Goal: Information Seeking & Learning: Compare options

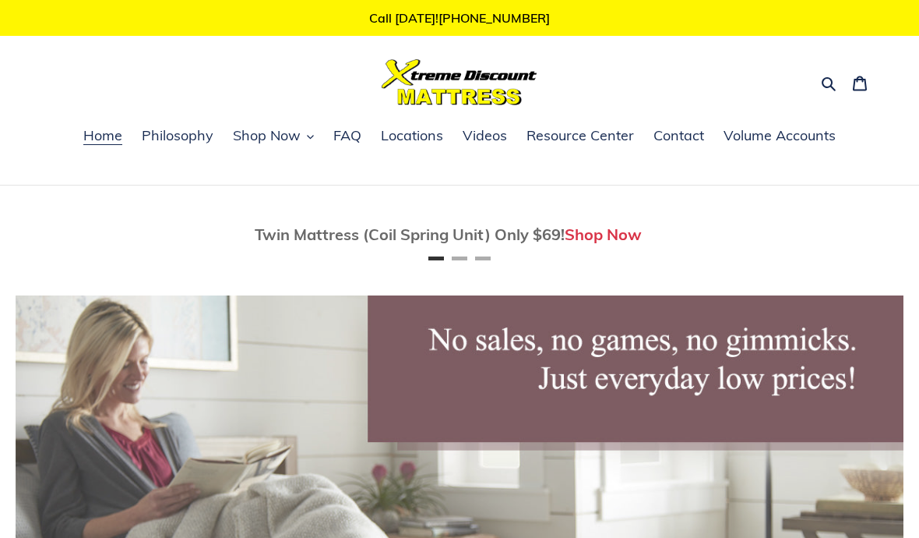
click at [820, 79] on button "Search" at bounding box center [829, 82] width 27 height 23
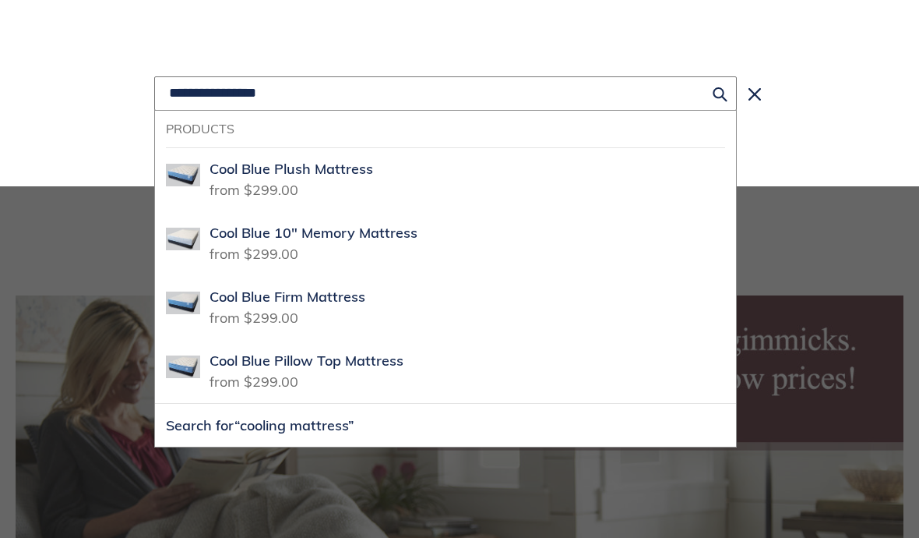
scroll to position [0, 1616]
type input "**********"
click at [446, 425] on button "Search for “cooling mattress”" at bounding box center [445, 425] width 581 height 43
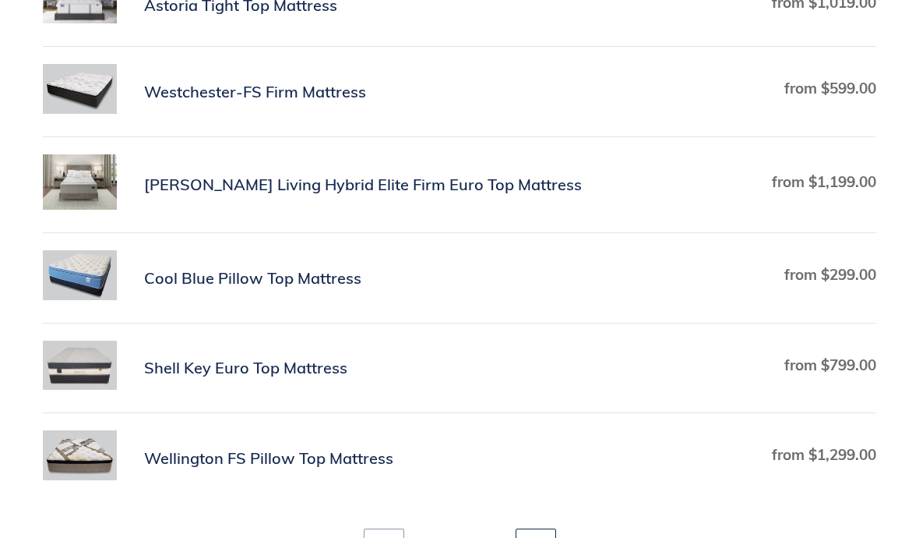
scroll to position [762, 0]
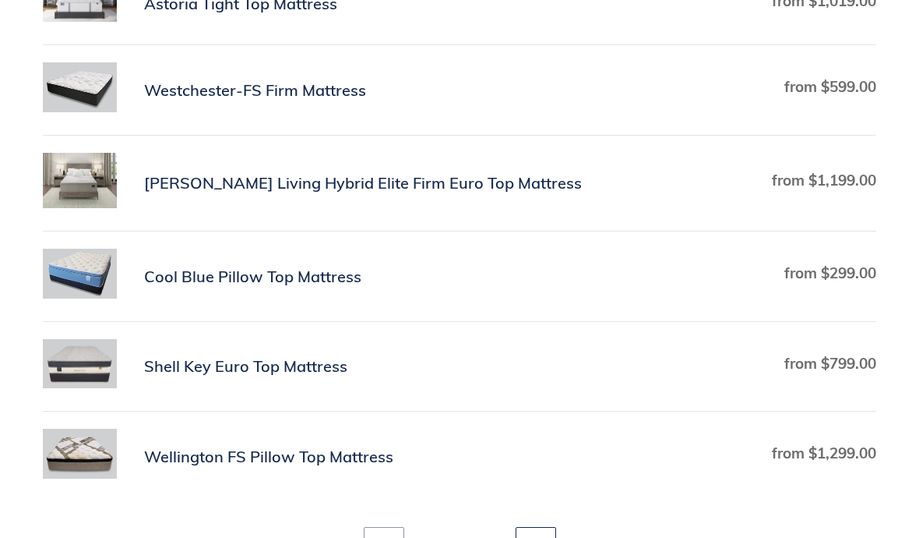
click at [539, 537] on icon at bounding box center [536, 544] width 16 height 16
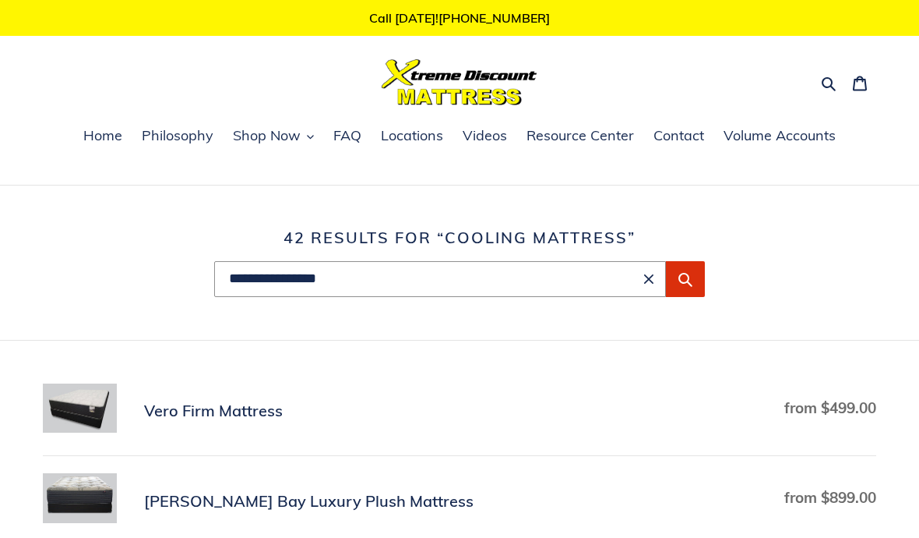
click at [650, 279] on icon "Clear search term" at bounding box center [648, 278] width 9 height 9
click at [97, 146] on link "Home" at bounding box center [103, 136] width 55 height 23
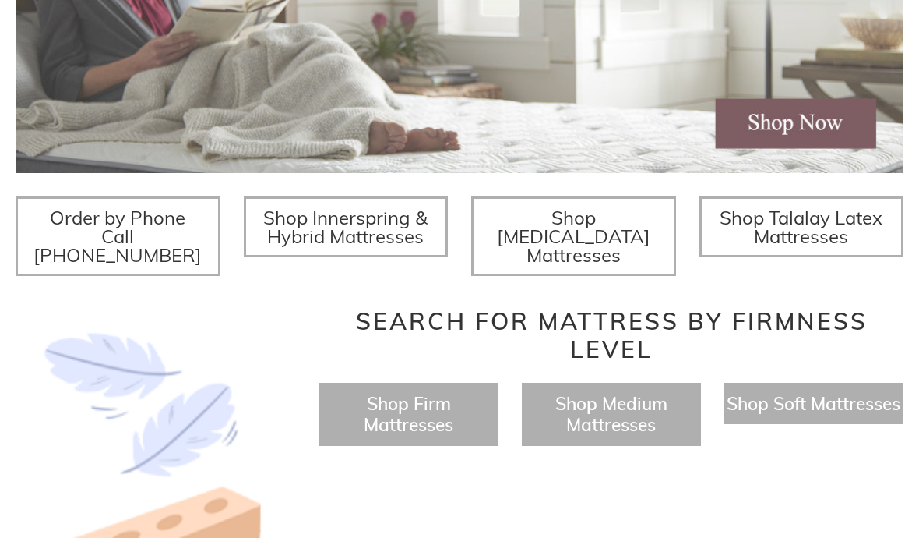
scroll to position [452, 0]
click at [815, 220] on span "Shop Talalay Latex Mattresses" at bounding box center [801, 226] width 163 height 42
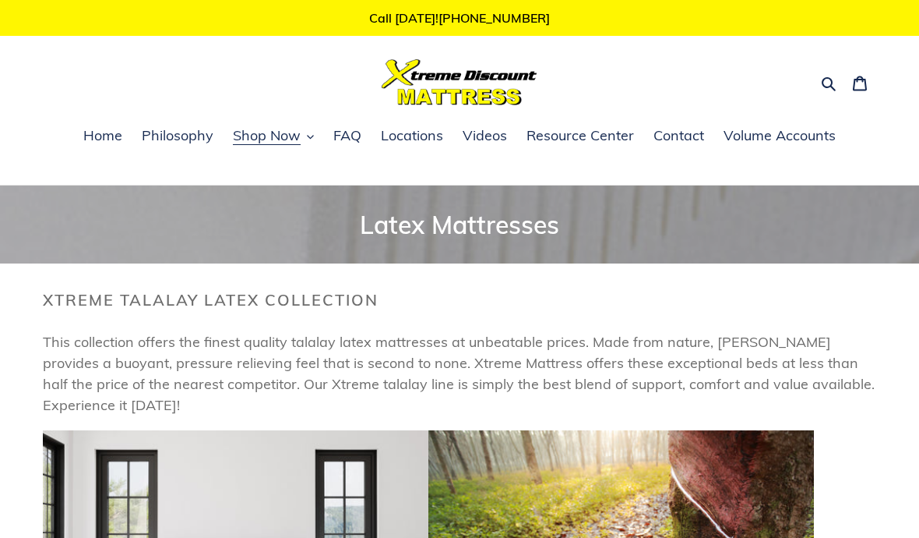
click at [108, 129] on span "Home" at bounding box center [102, 135] width 39 height 19
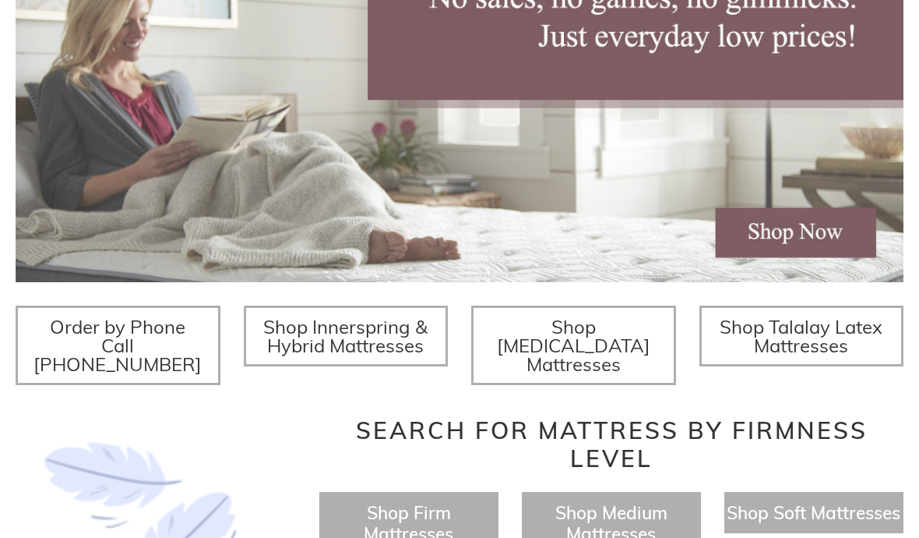
scroll to position [362, 0]
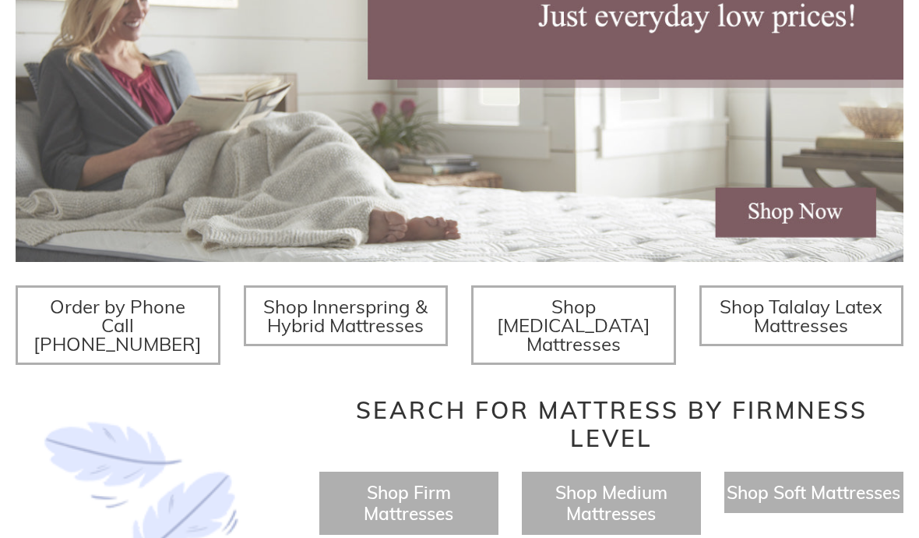
click at [589, 326] on span "Shop Memory Foam Mattresses" at bounding box center [573, 324] width 153 height 61
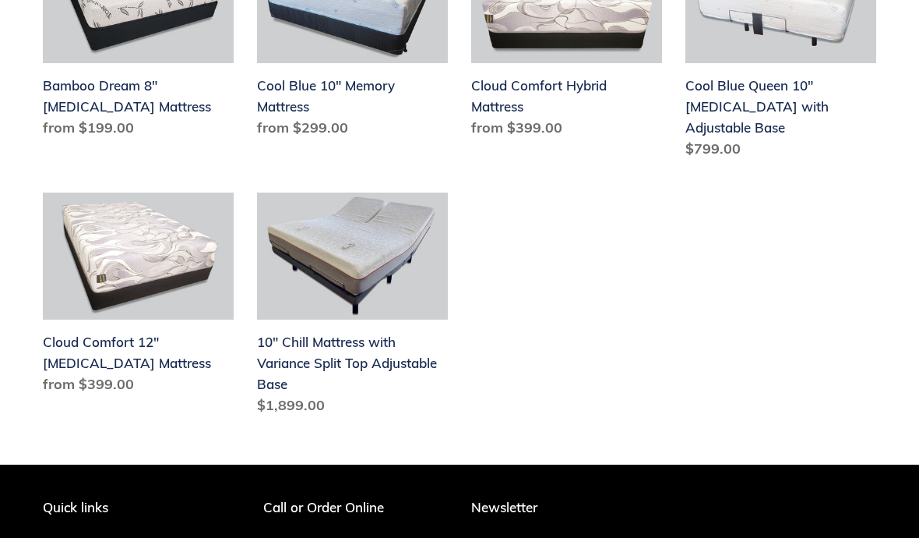
scroll to position [602, 0]
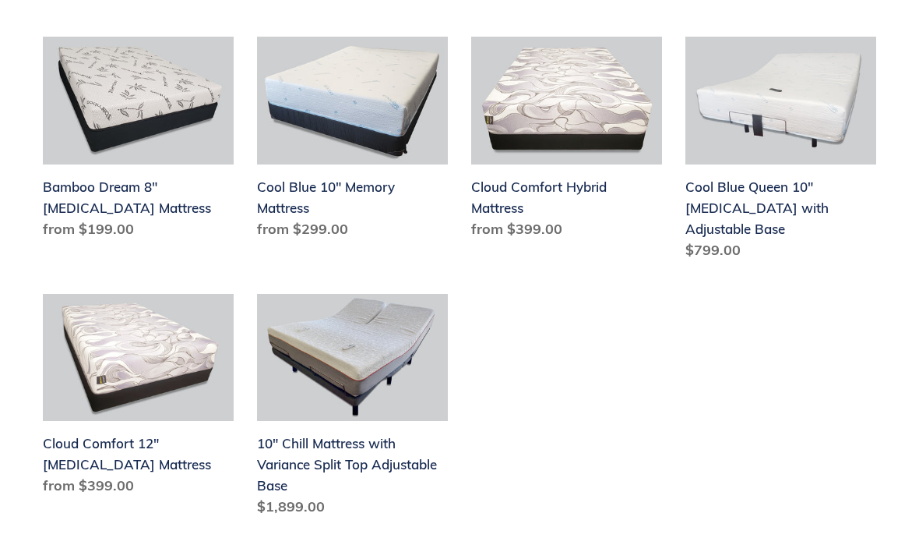
click at [746, 210] on link "Cool Blue Queen 10" Memory Foam with Adjustable Base" at bounding box center [781, 151] width 191 height 229
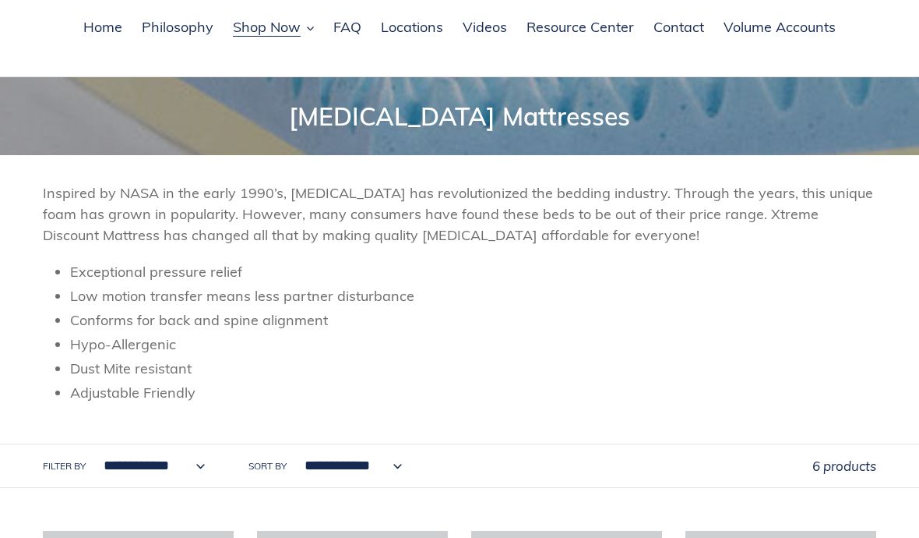
scroll to position [0, 0]
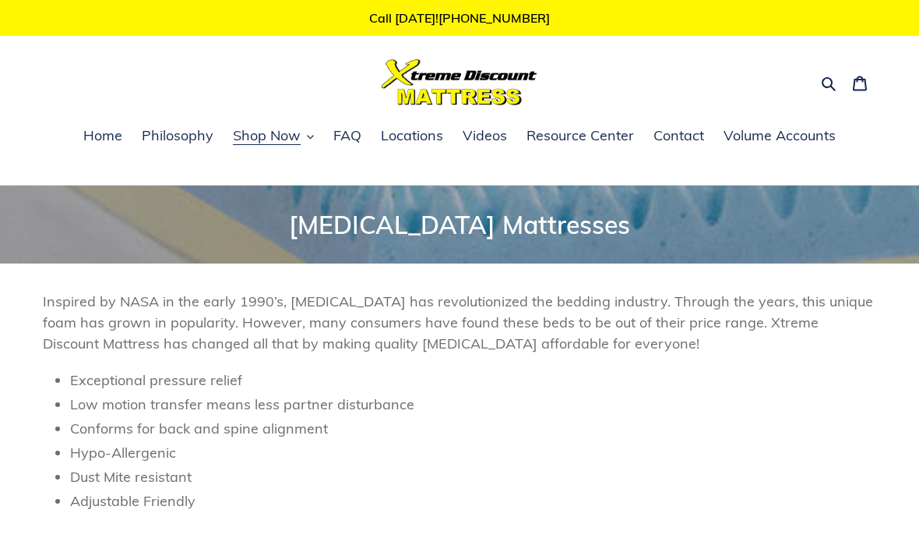
click at [114, 133] on span "Home" at bounding box center [102, 135] width 39 height 19
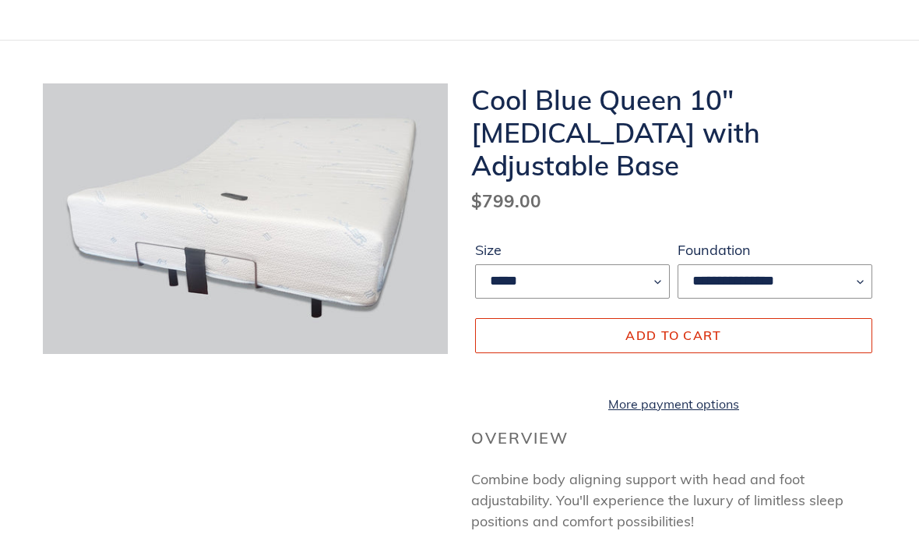
scroll to position [146, 0]
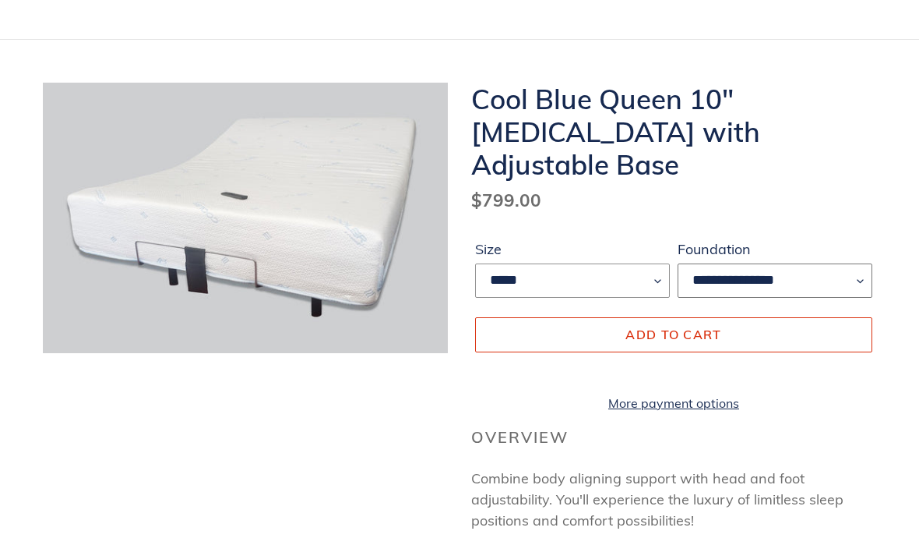
click at [847, 263] on select "**********" at bounding box center [775, 280] width 195 height 34
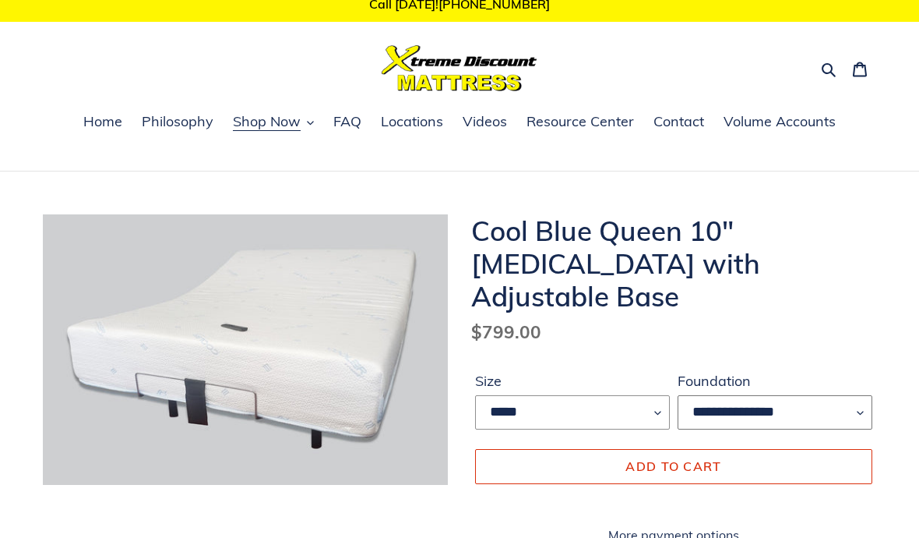
scroll to position [0, 0]
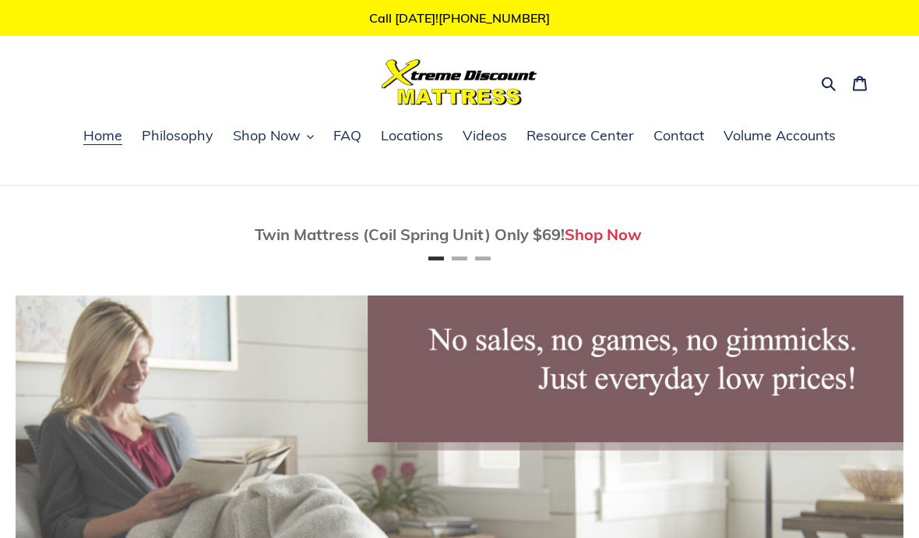
click at [118, 126] on span "Home" at bounding box center [102, 135] width 39 height 19
click at [116, 134] on span "Home" at bounding box center [102, 135] width 39 height 19
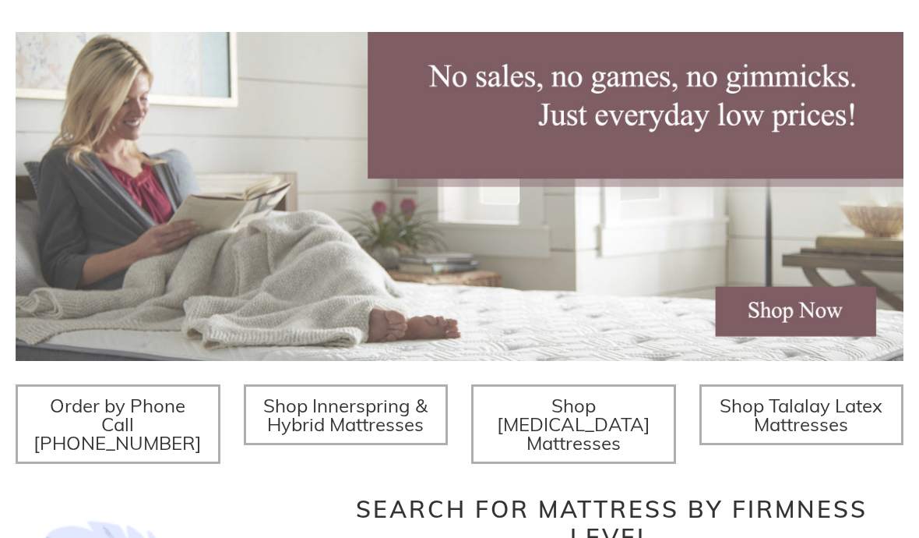
scroll to position [0, 440]
click at [421, 421] on span "Shop Innerspring & Hybrid Mattresses" at bounding box center [345, 414] width 164 height 42
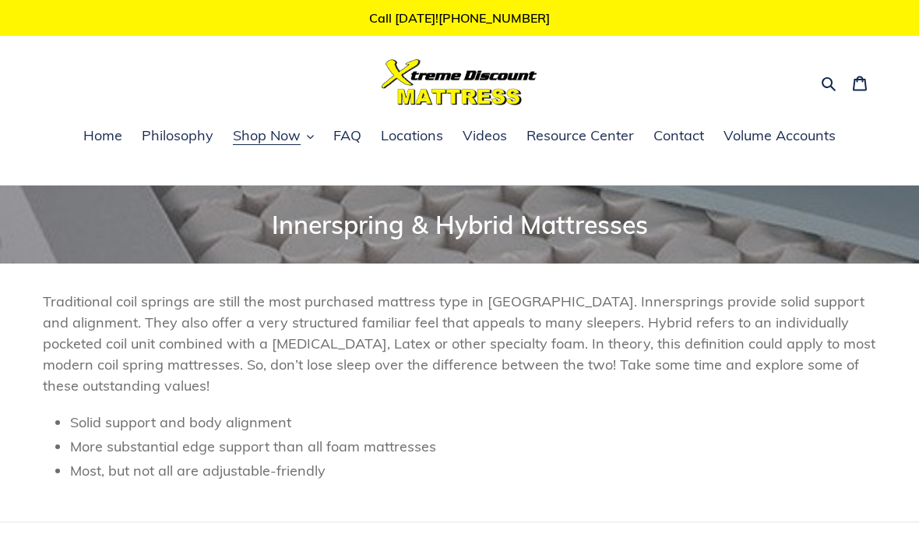
click at [825, 84] on icon "button" at bounding box center [829, 84] width 16 height 16
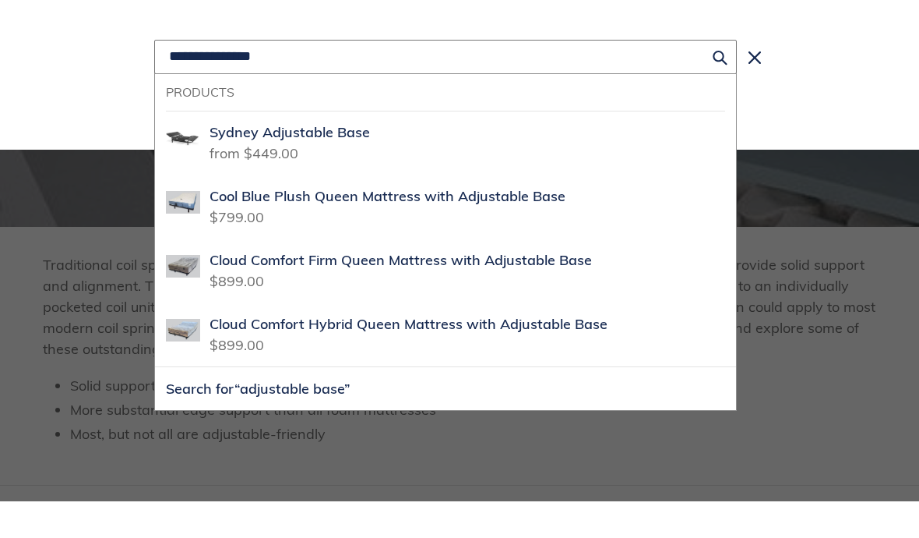
type input "**********"
click at [446, 404] on button "Search for “adjustable base”" at bounding box center [445, 425] width 581 height 43
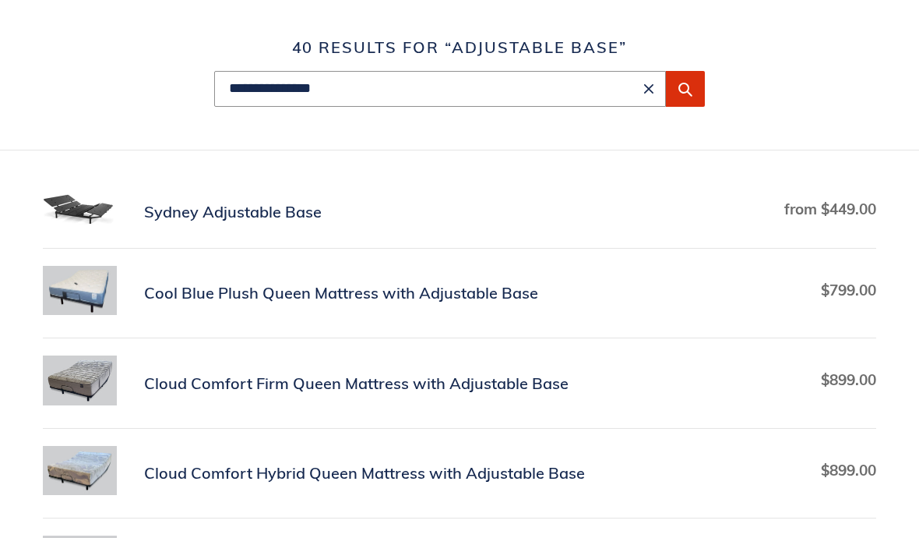
scroll to position [190, 0]
click at [269, 207] on link "Sydney Adjustable Base" at bounding box center [460, 211] width 834 height 37
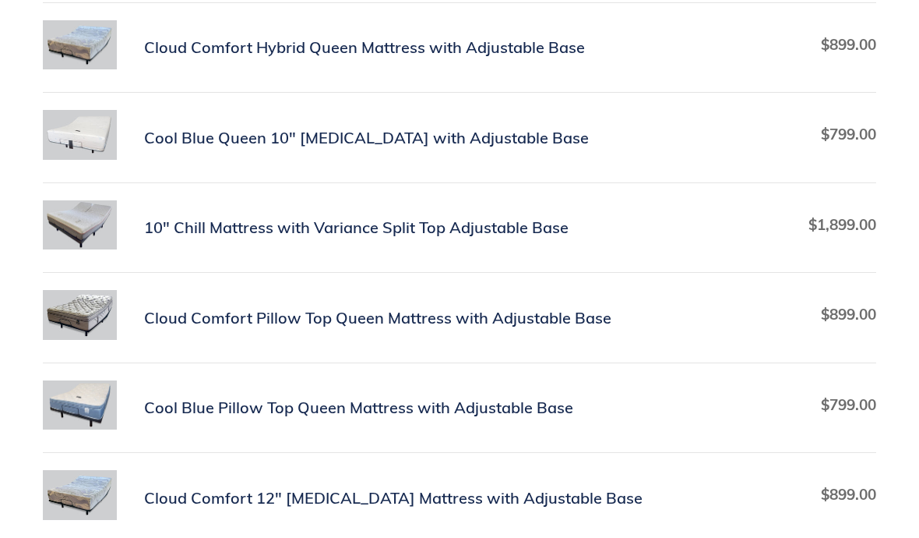
scroll to position [614, 0]
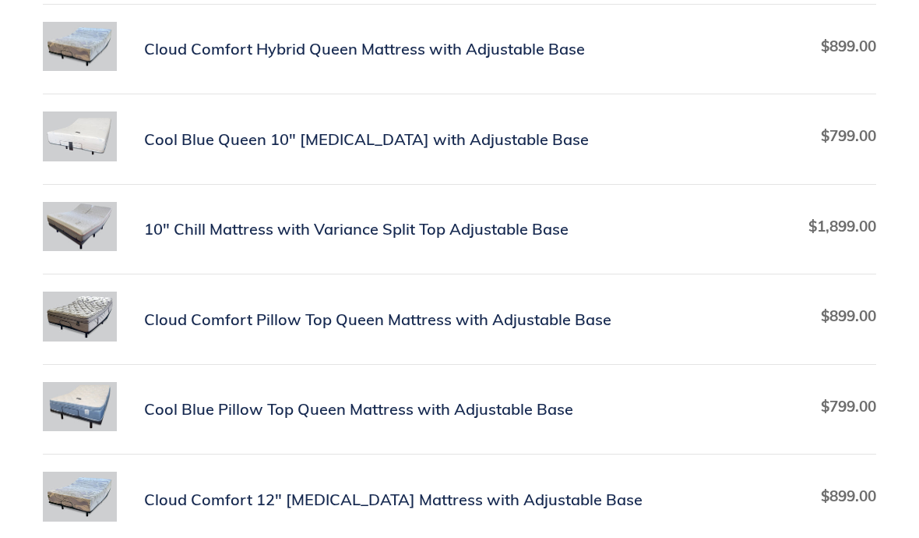
click at [396, 231] on link "10" Chill Mattress with Variance Split Top Adjustable Base" at bounding box center [460, 229] width 834 height 55
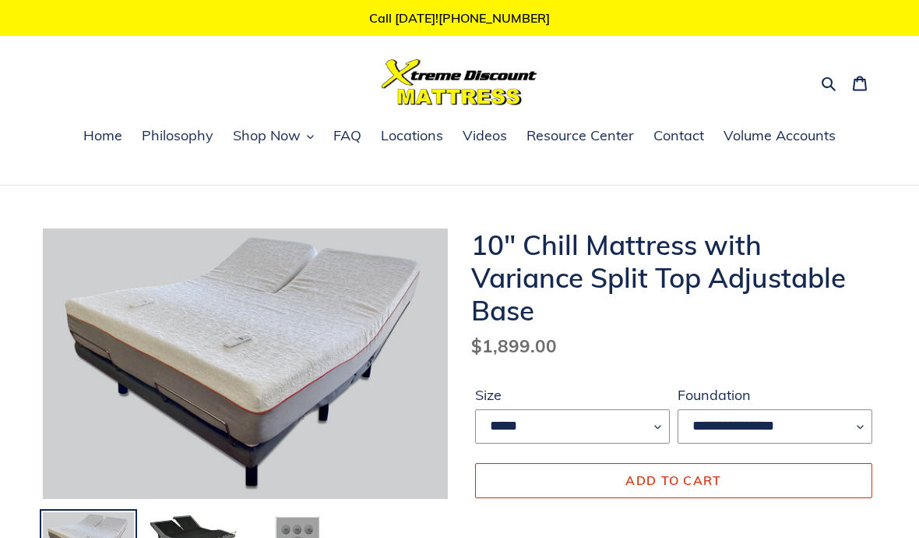
click at [834, 78] on icon "button" at bounding box center [829, 84] width 16 height 16
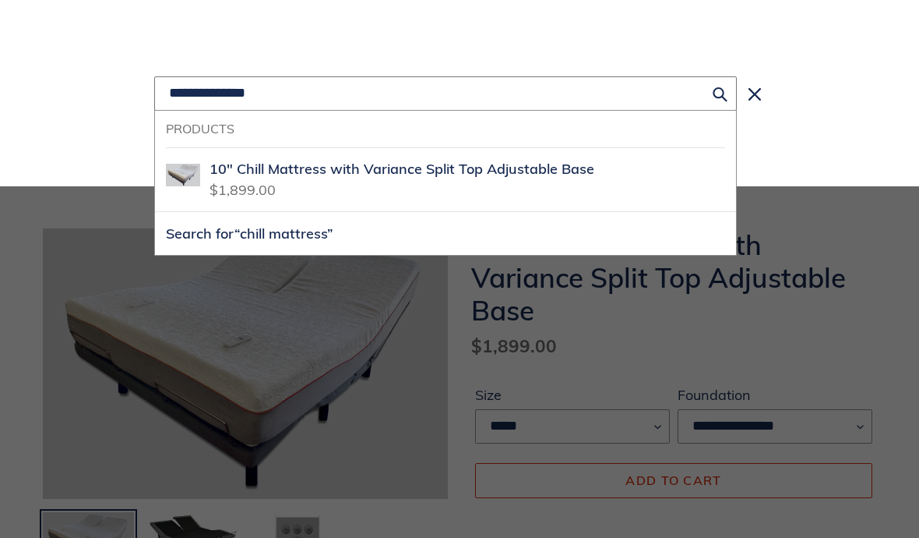
type input "**********"
click at [446, 234] on button "Search for “chill mattress”" at bounding box center [445, 233] width 581 height 43
